Goal: Find specific page/section: Find specific page/section

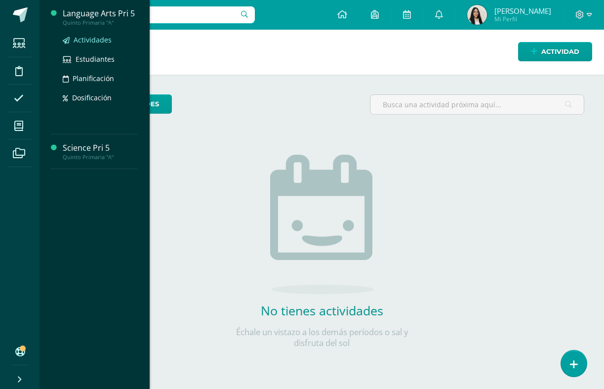
click at [104, 44] on span "Actividades" at bounding box center [93, 39] width 38 height 9
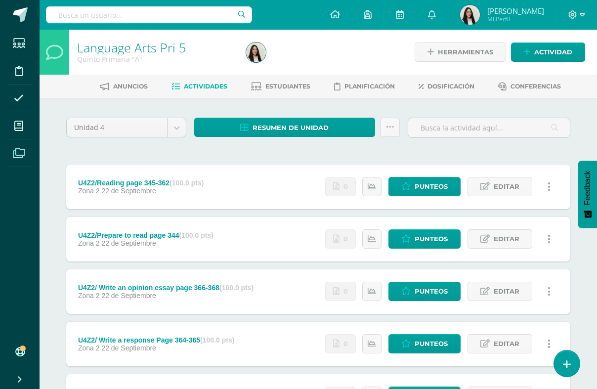
click at [30, 149] on span at bounding box center [19, 153] width 22 height 22
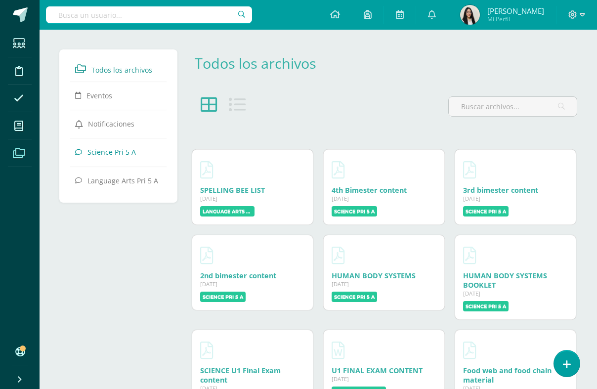
click at [117, 145] on link "Science Pri 5 A" at bounding box center [118, 152] width 86 height 18
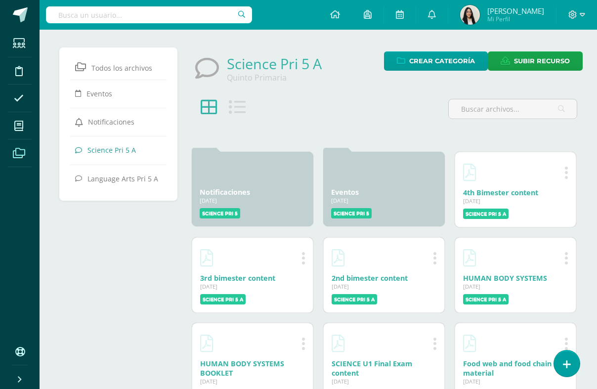
scroll to position [2, 0]
click at [357, 124] on div at bounding box center [384, 121] width 394 height 52
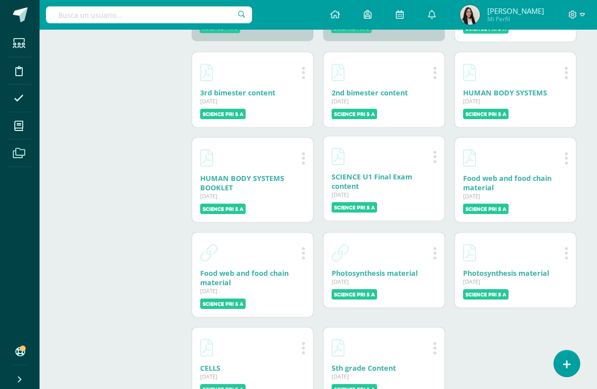
scroll to position [95, 0]
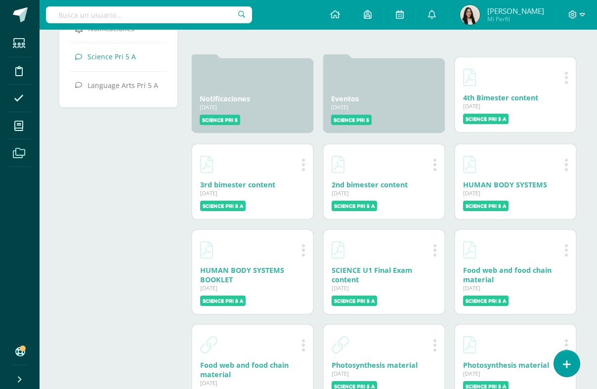
click at [565, 75] on icon at bounding box center [566, 78] width 4 height 16
click at [513, 79] on div at bounding box center [515, 77] width 105 height 24
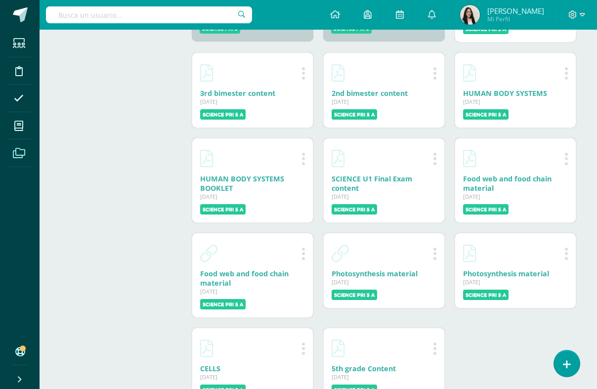
scroll to position [226, 0]
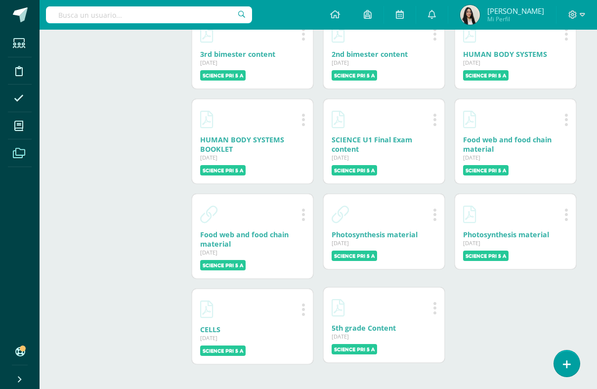
click at [382, 328] on link "5th grade Content" at bounding box center [363, 327] width 64 height 9
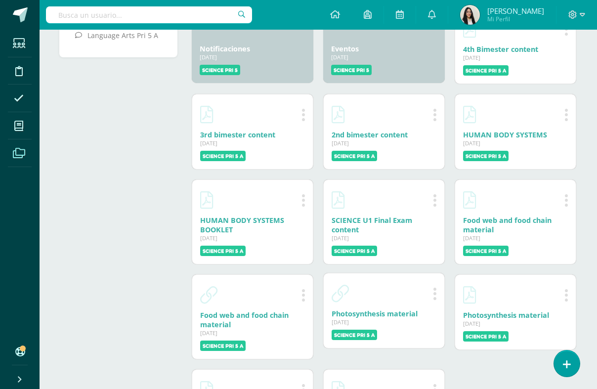
scroll to position [143, 0]
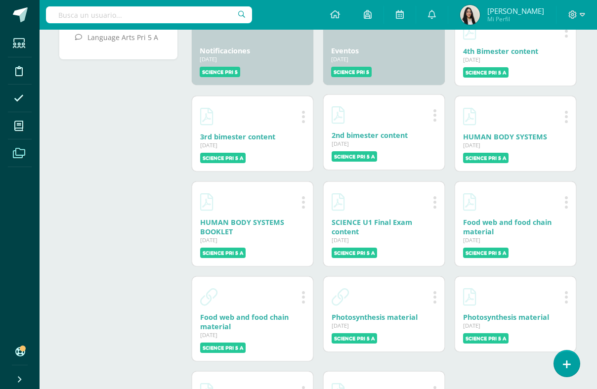
click at [383, 119] on div at bounding box center [383, 115] width 105 height 24
click at [373, 136] on link "2nd bimester content" at bounding box center [369, 134] width 76 height 9
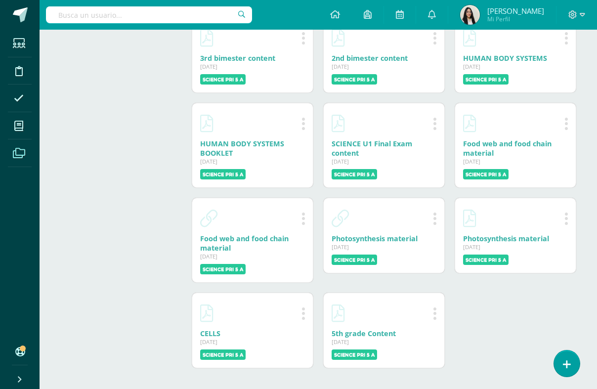
scroll to position [174, 0]
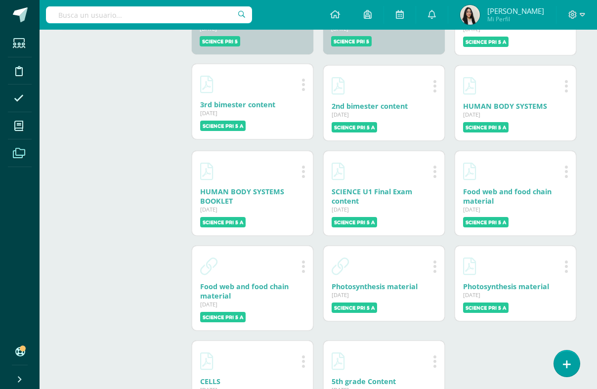
click at [266, 103] on link "3rd bimester content" at bounding box center [237, 104] width 75 height 9
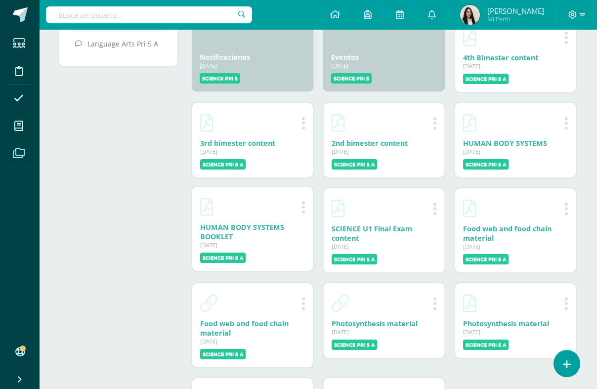
scroll to position [42, 0]
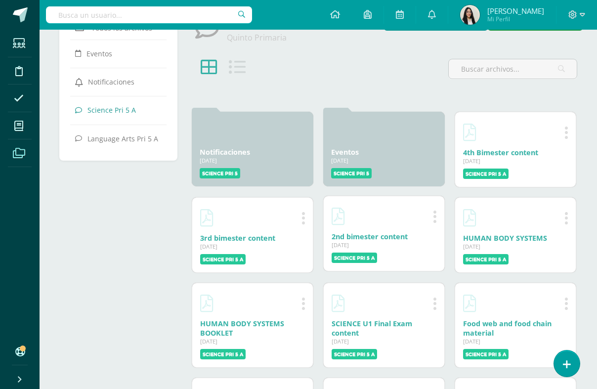
click at [409, 227] on div at bounding box center [383, 216] width 105 height 24
click at [387, 235] on link "2nd bimester content" at bounding box center [369, 236] width 76 height 9
click at [524, 139] on div at bounding box center [515, 131] width 105 height 24
click at [474, 168] on label "Science Pri 5 A" at bounding box center [485, 172] width 45 height 10
click at [524, 153] on link "4th Bimester content" at bounding box center [500, 150] width 75 height 9
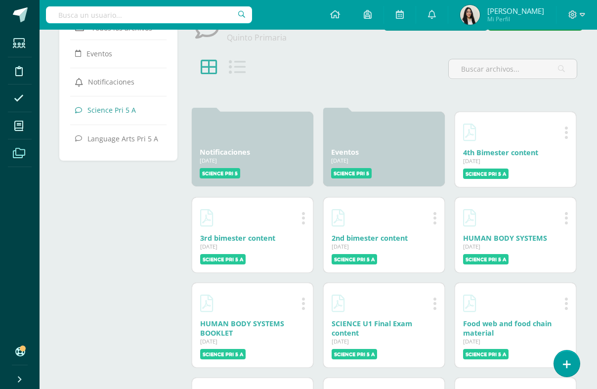
click at [336, 62] on div at bounding box center [384, 81] width 394 height 52
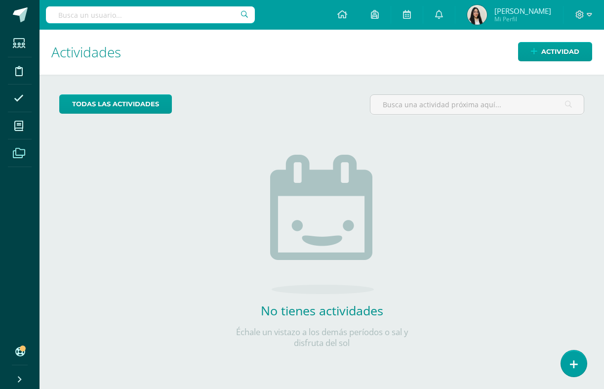
click at [19, 148] on icon at bounding box center [19, 153] width 12 height 10
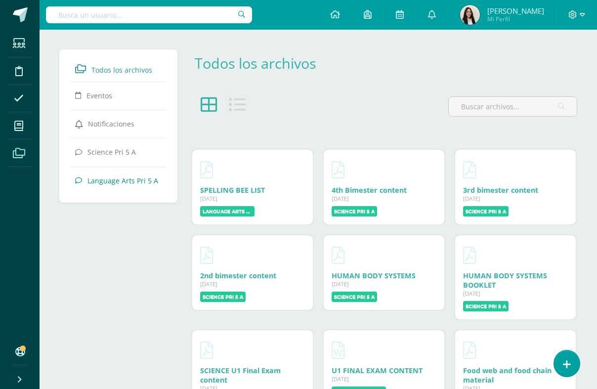
click at [139, 178] on span "Language Arts Pri 5 A" at bounding box center [122, 179] width 71 height 9
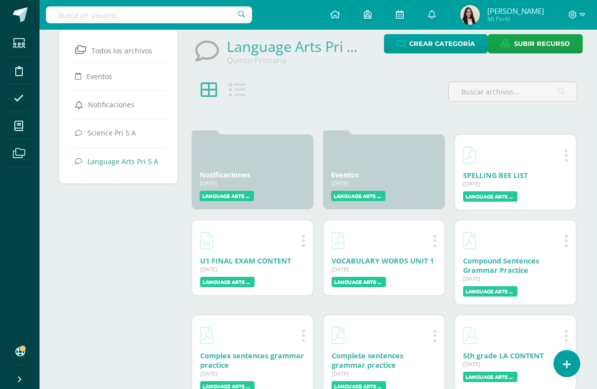
scroll to position [55, 0]
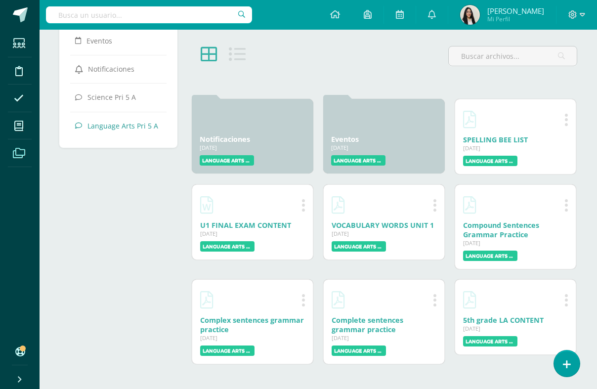
click at [438, 275] on div "Editar Eliminar Complete sentences grammar practice [DATE] [DATE] Creado por: […" at bounding box center [383, 321] width 131 height 95
click at [566, 297] on icon at bounding box center [566, 298] width 4 height 16
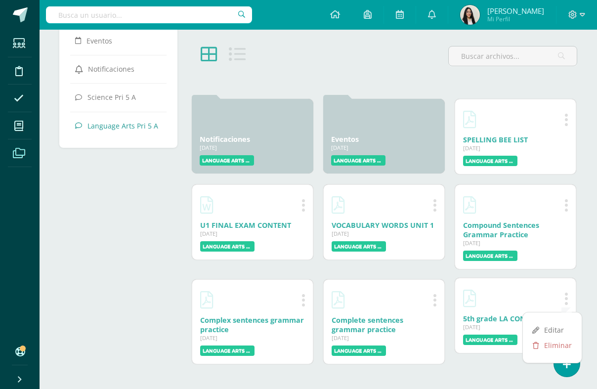
click at [518, 302] on div at bounding box center [515, 298] width 105 height 24
click at [510, 302] on div at bounding box center [515, 298] width 105 height 24
click at [506, 322] on link "5th grade LA CONTENT" at bounding box center [503, 318] width 81 height 9
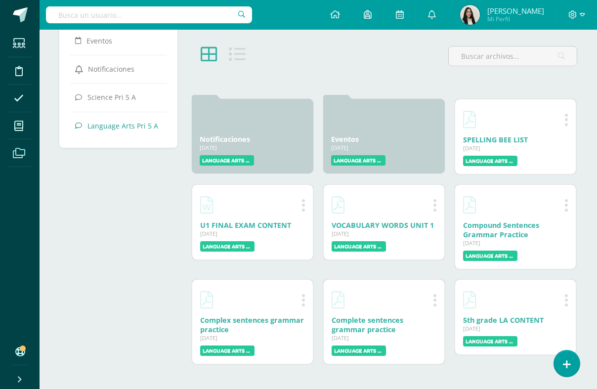
click at [374, 55] on div at bounding box center [384, 68] width 394 height 52
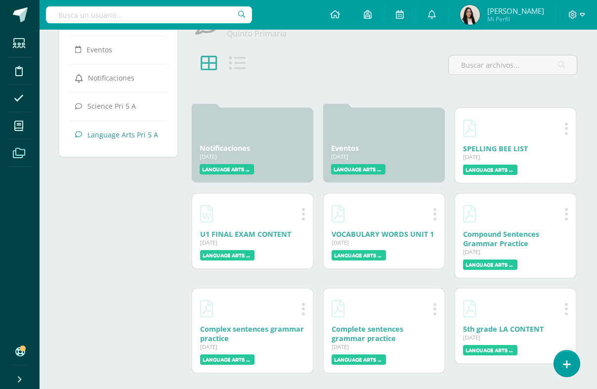
scroll to position [0, 0]
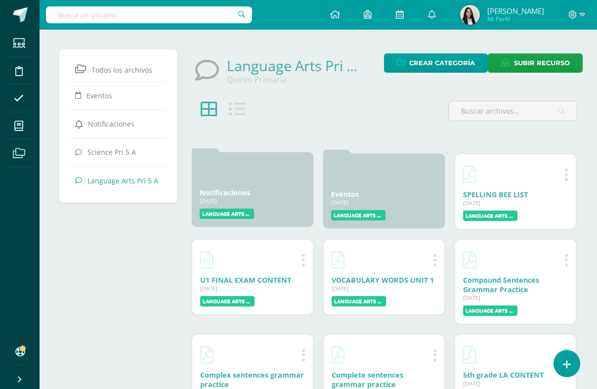
click at [223, 183] on div at bounding box center [253, 172] width 106 height 24
click at [262, 203] on div "[DATE]" at bounding box center [253, 200] width 106 height 7
click at [395, 186] on div "Eventos [DATE] [DATE] Creado por: Language Arts Pri 5" at bounding box center [384, 189] width 122 height 75
click at [280, 139] on div at bounding box center [384, 123] width 394 height 52
